Goal: Navigation & Orientation: Go to known website

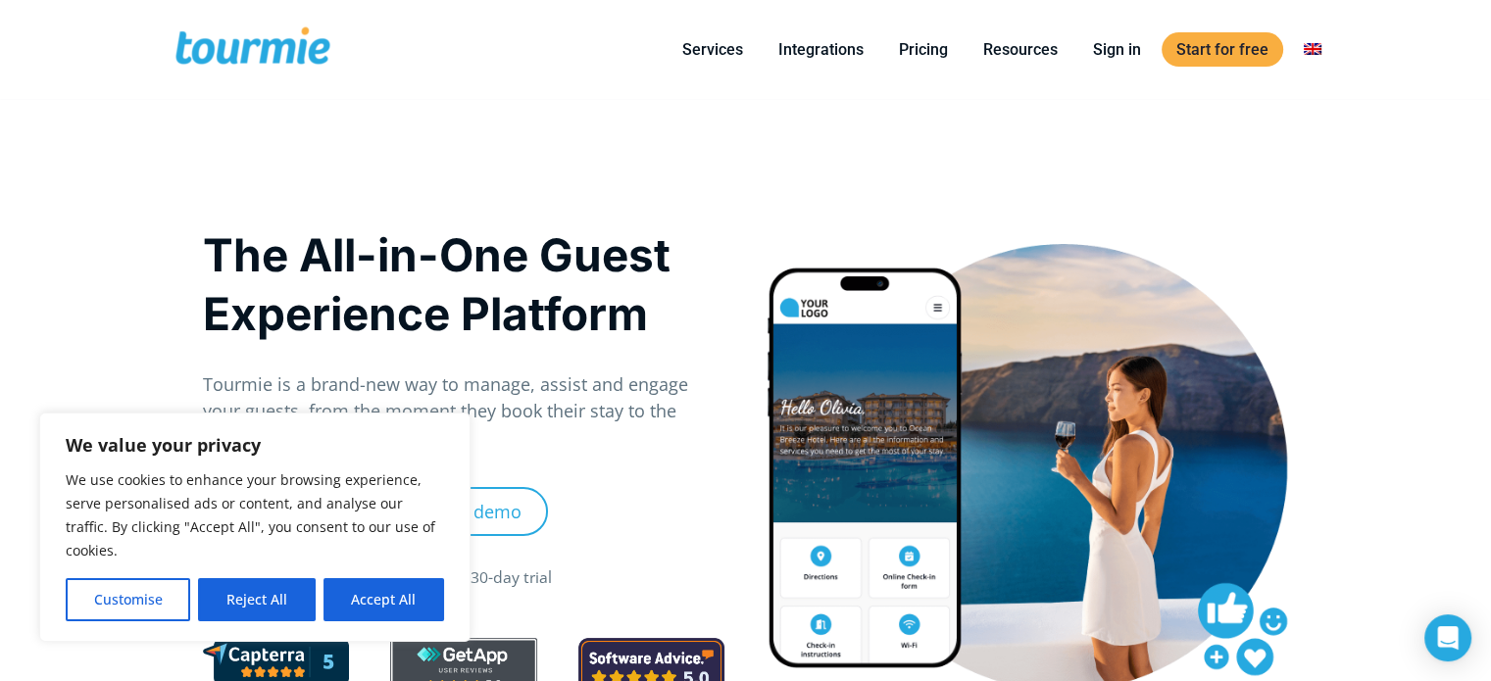
click at [384, 598] on button "Accept All" at bounding box center [383, 599] width 121 height 43
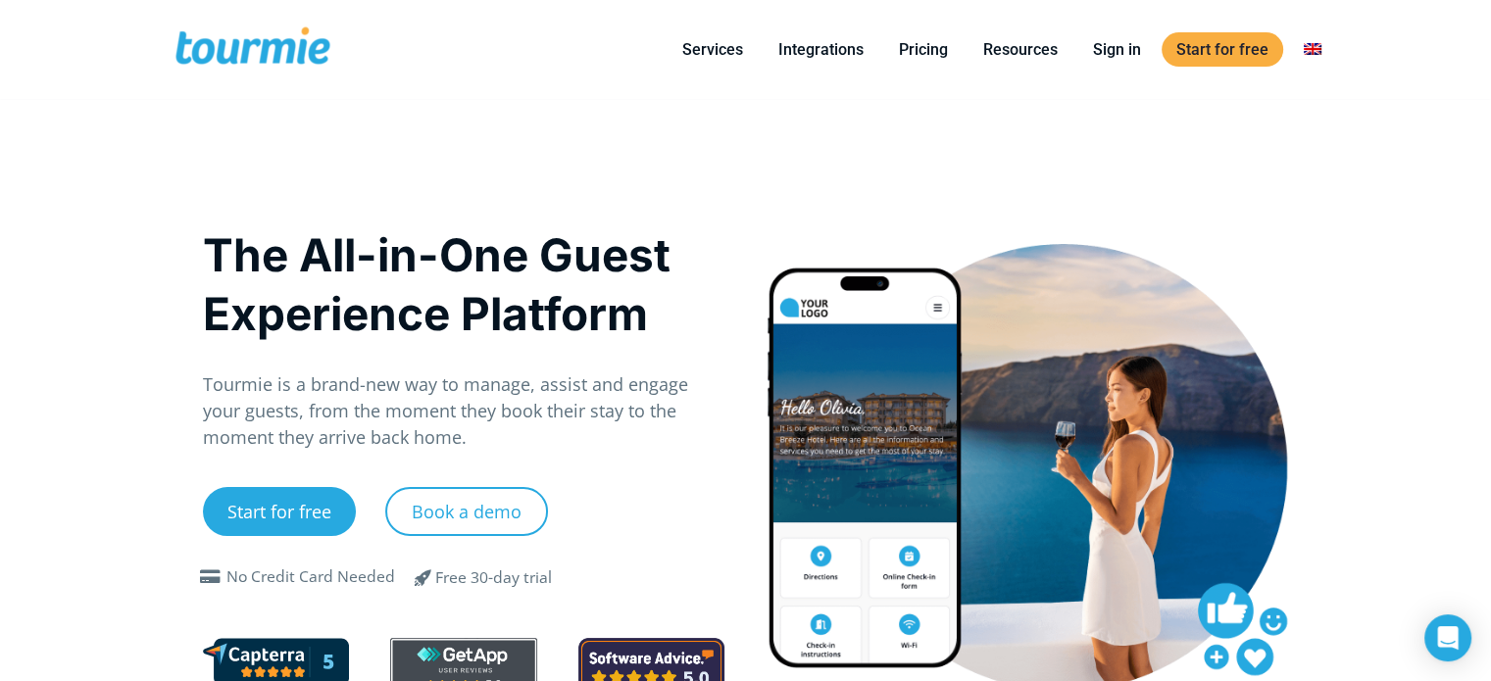
checkbox input "true"
click at [226, 49] on span at bounding box center [253, 49] width 161 height 46
